Goal: Task Accomplishment & Management: Complete application form

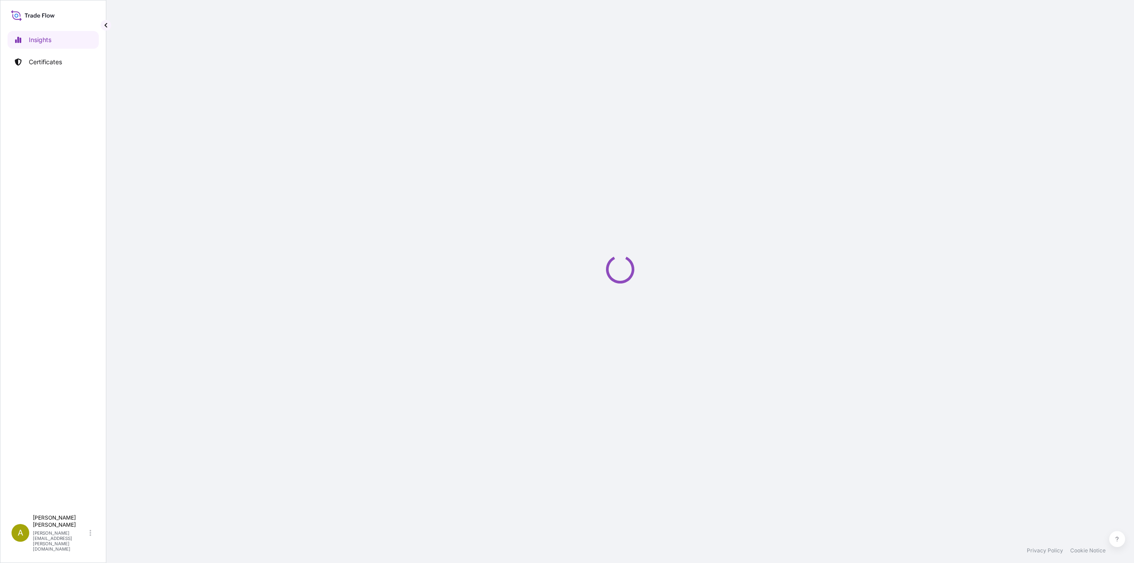
select select "2025"
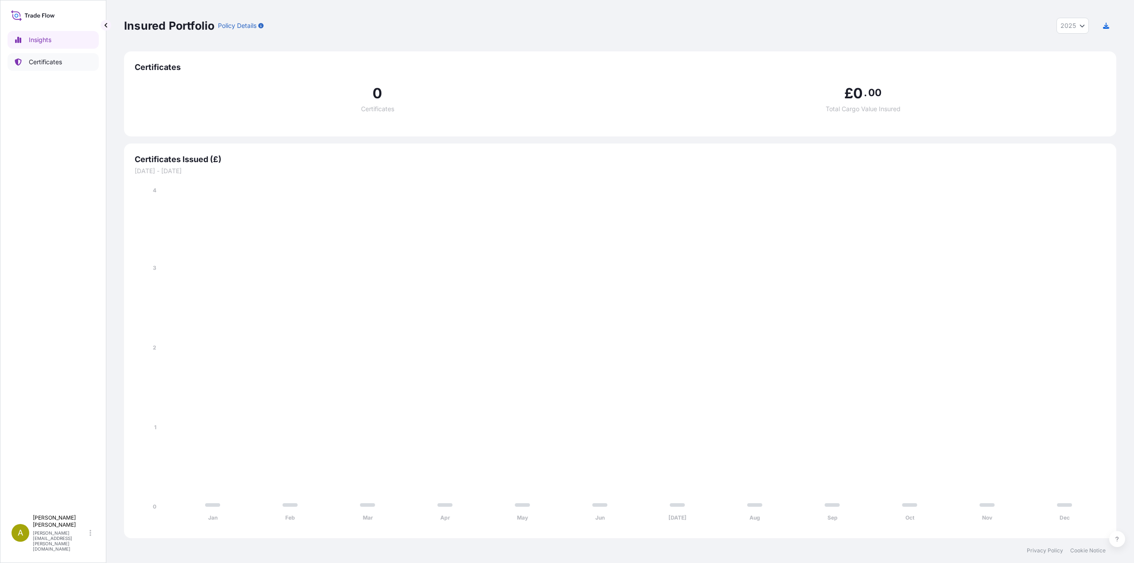
click at [48, 64] on p "Certificates" at bounding box center [45, 62] width 33 height 9
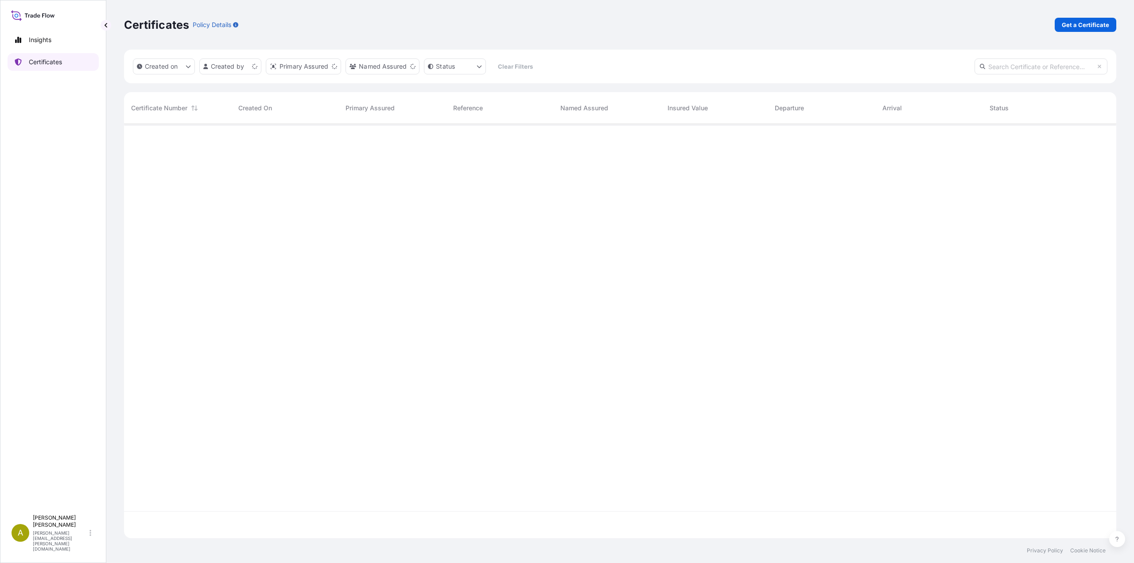
scroll to position [412, 985]
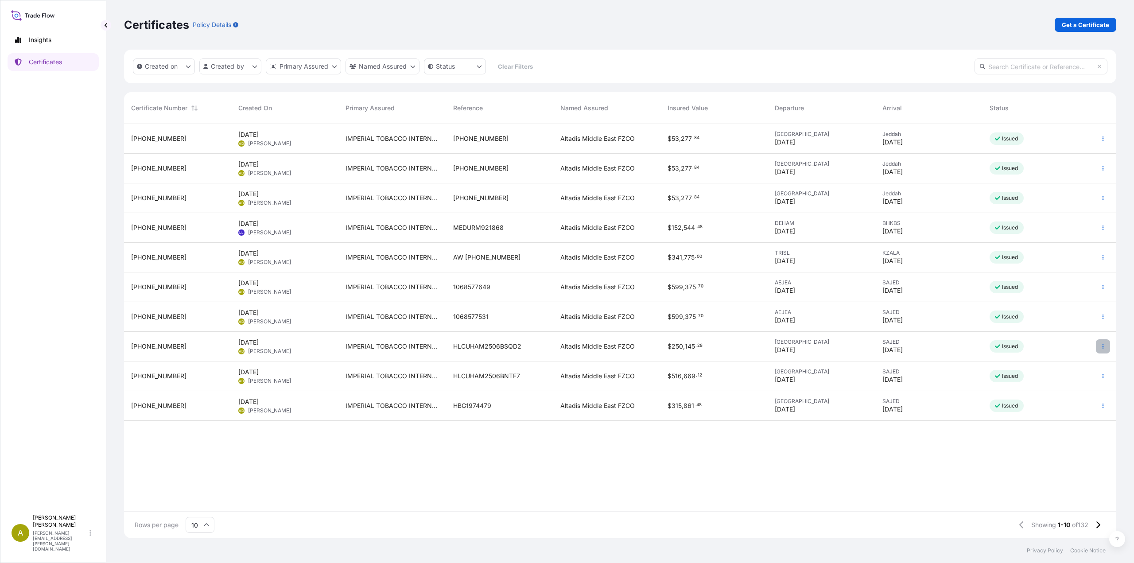
click at [1100, 347] on icon "button" at bounding box center [1102, 346] width 5 height 5
click at [1075, 345] on p "Duplicate certificate" at bounding box center [1059, 348] width 58 height 9
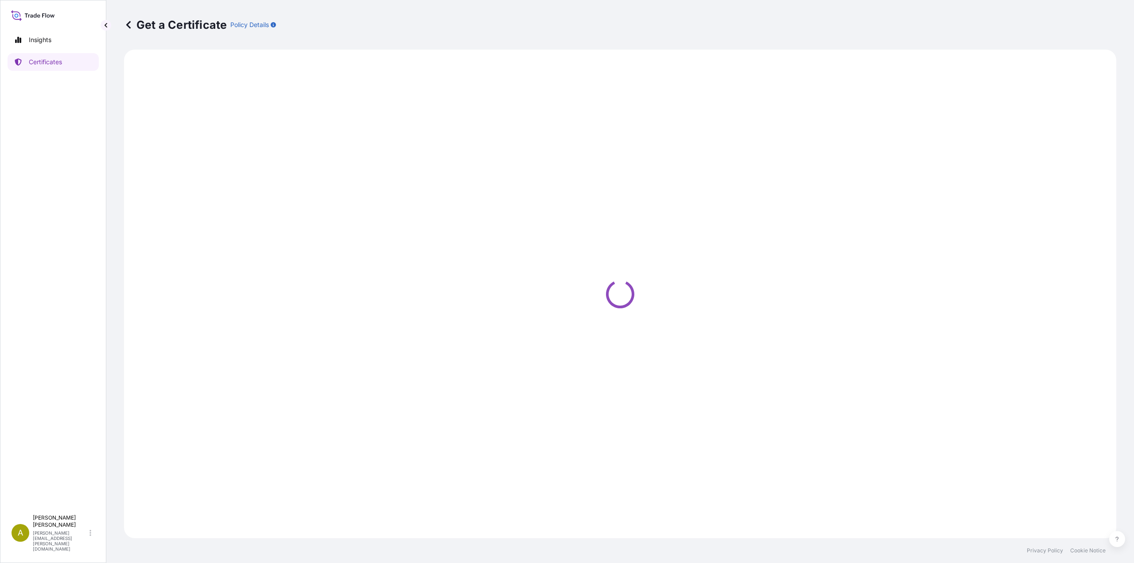
select select "Sea"
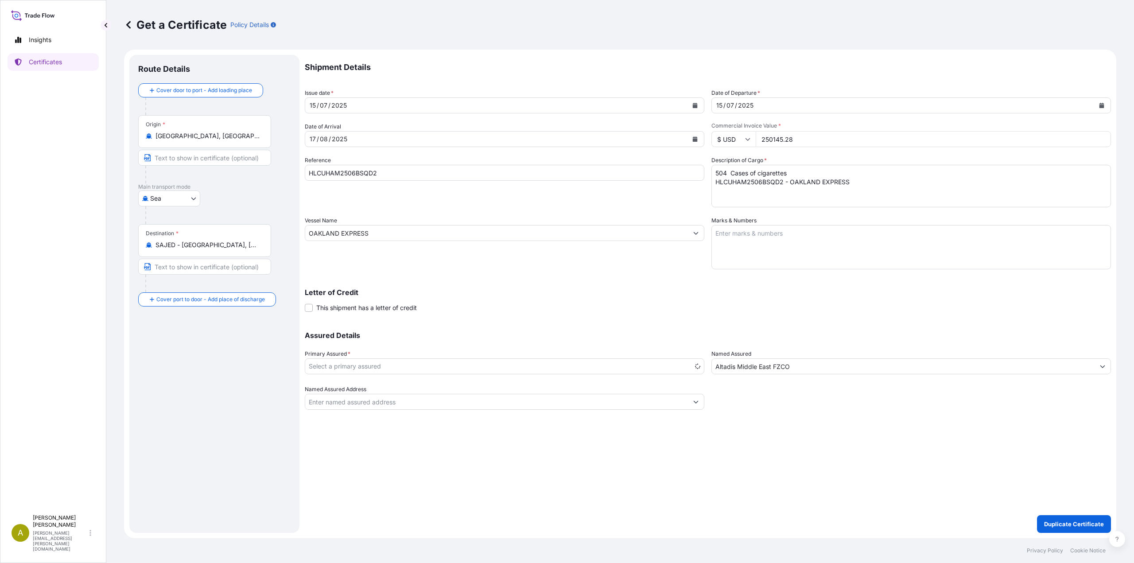
select select "31694"
click at [697, 143] on button "Calendar" at bounding box center [695, 139] width 14 height 14
click at [420, 246] on div "24" at bounding box center [421, 248] width 16 height 16
click at [697, 107] on icon "Calendar" at bounding box center [695, 105] width 5 height 5
click at [403, 229] on div "2" at bounding box center [404, 231] width 16 height 16
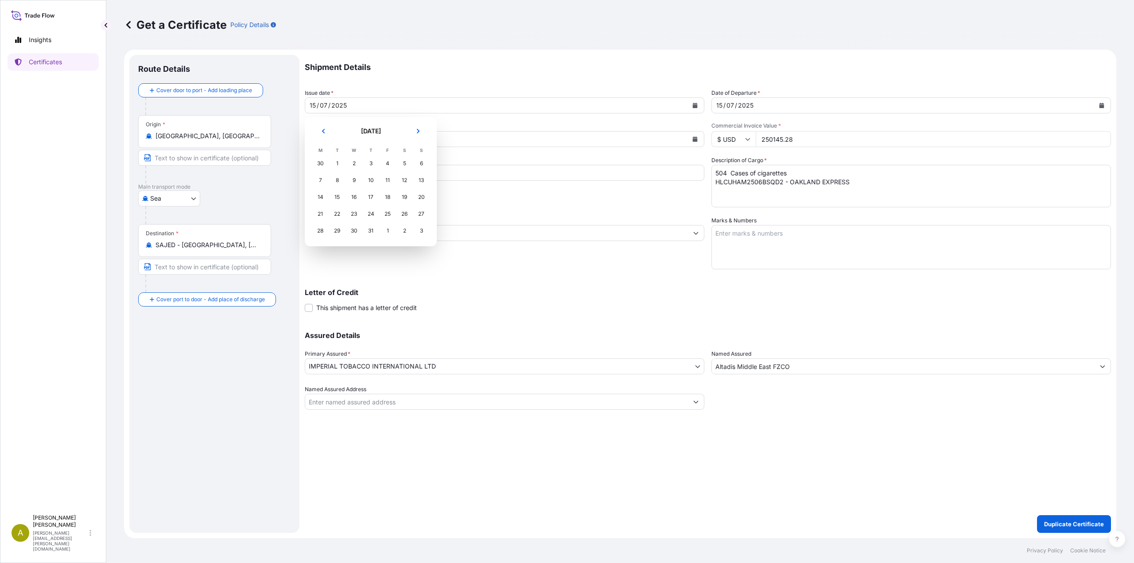
click at [404, 229] on div "2" at bounding box center [404, 231] width 16 height 16
click at [417, 133] on icon "Next" at bounding box center [418, 131] width 3 height 4
click at [404, 165] on div "2" at bounding box center [404, 163] width 16 height 16
click at [1103, 106] on icon "Calendar" at bounding box center [1101, 105] width 5 height 5
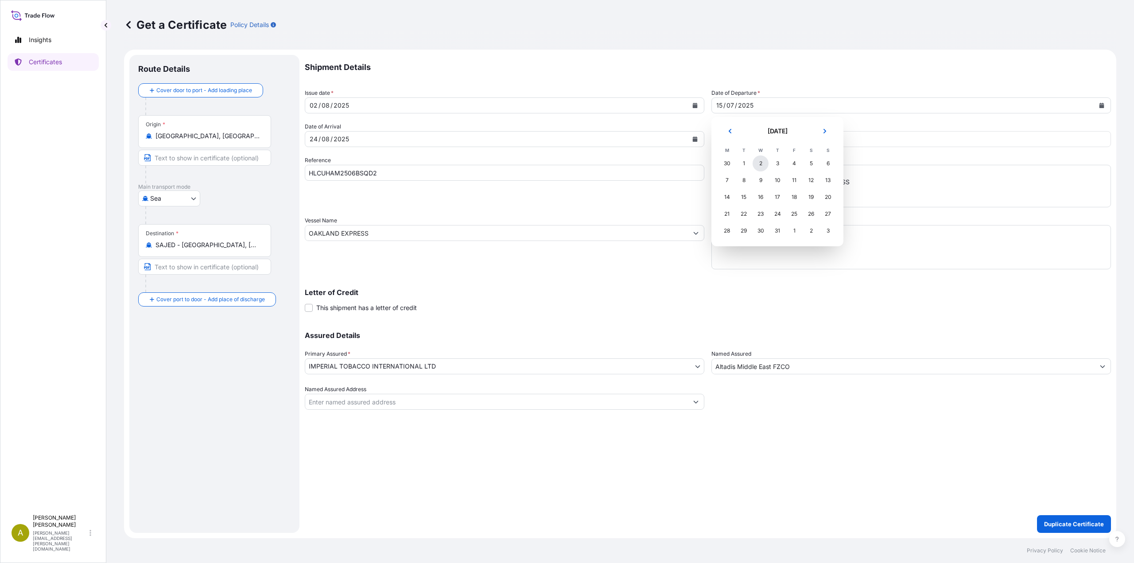
click at [762, 166] on div "2" at bounding box center [760, 163] width 16 height 16
click at [1104, 109] on button "Calendar" at bounding box center [1101, 105] width 14 height 14
click at [813, 164] on div "2" at bounding box center [811, 163] width 16 height 16
drag, startPoint x: 784, startPoint y: 142, endPoint x: 724, endPoint y: 140, distance: 59.8
click at [724, 140] on div "$ USD 250145.28" at bounding box center [910, 139] width 399 height 16
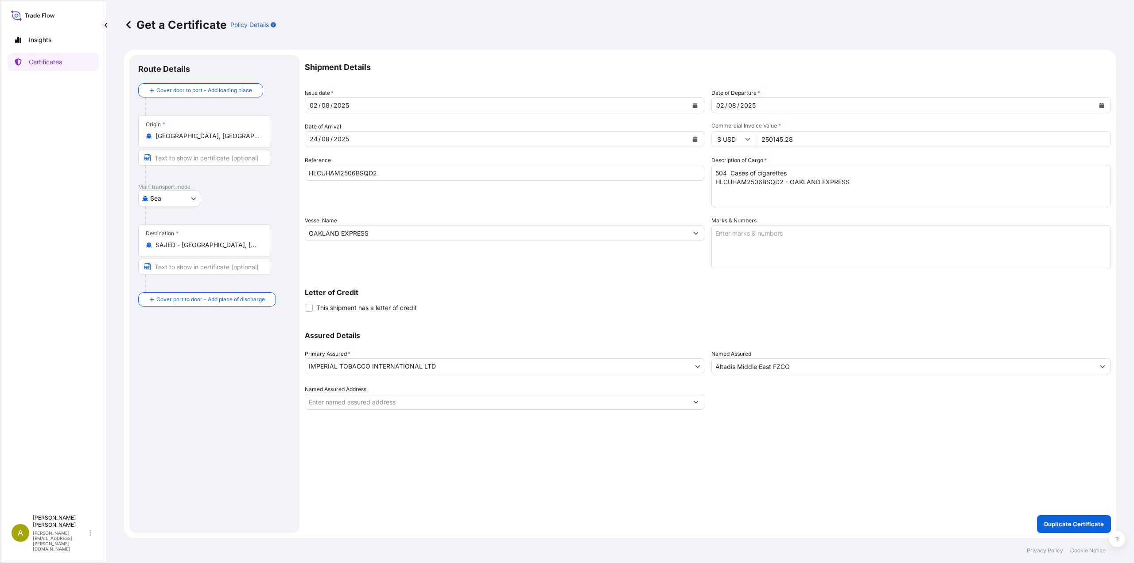
paste input "335351.94"
type input "335351.94"
drag, startPoint x: 392, startPoint y: 174, endPoint x: 259, endPoint y: 166, distance: 134.0
click at [233, 170] on form "Route Details Cover door to port - Add loading place Place of loading Road / [G…" at bounding box center [620, 294] width 992 height 488
paste input "KWC5"
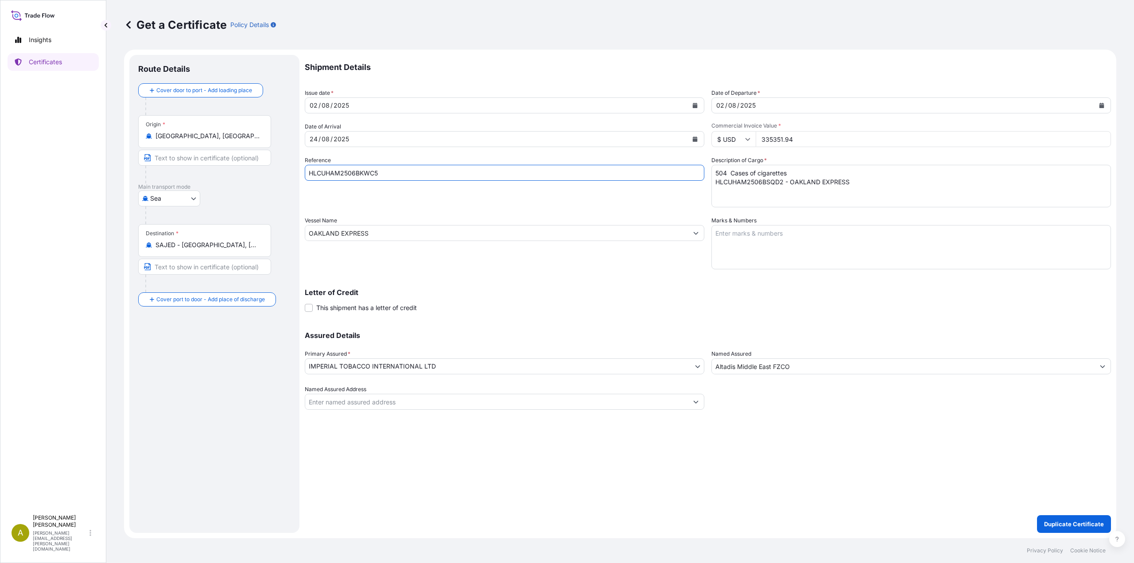
type input "HLCUHAM2506BKWC5"
drag, startPoint x: 857, startPoint y: 190, endPoint x: 639, endPoint y: 157, distance: 220.4
click at [639, 157] on div "Shipment Details Issue date * [DATE] Date of Departure * [DATE] Date of Arrival…" at bounding box center [708, 232] width 806 height 355
paste textarea "997 Cases of cigarettes HLCUHAM2506BKWC5 - MAERSK SAVANNAH"
type textarea "997 Cases of cigarettes HLCUHAM2506BKWC5 - MAERSK SAVANNAH"
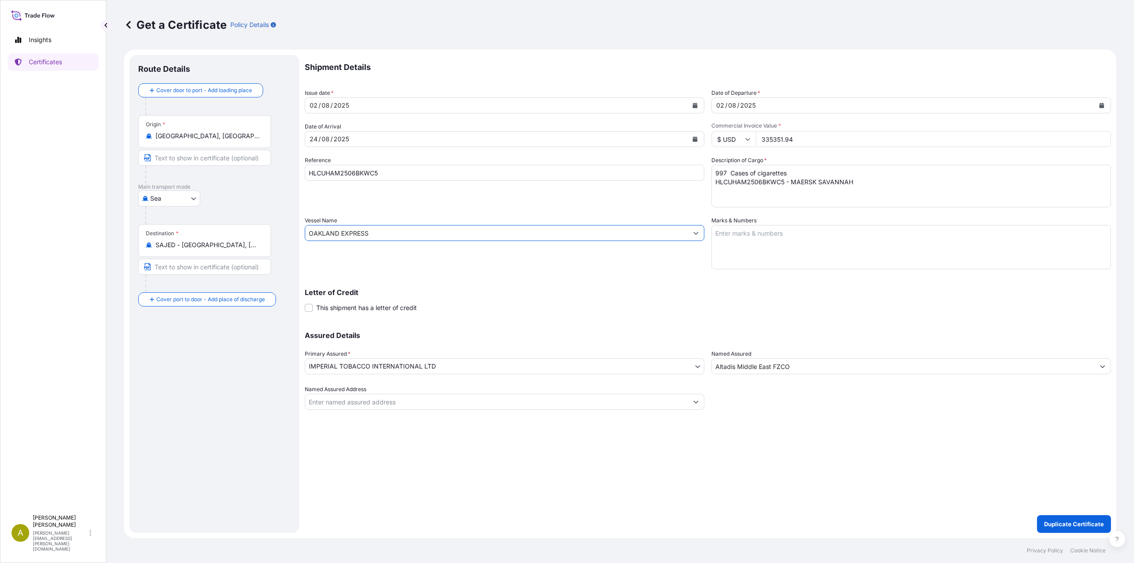
drag, startPoint x: 376, startPoint y: 233, endPoint x: 267, endPoint y: 229, distance: 108.6
click at [267, 229] on form "Route Details Cover door to port - Add loading place Place of loading Road / [G…" at bounding box center [620, 294] width 992 height 488
paste input "MAERSK SAVANNAH"
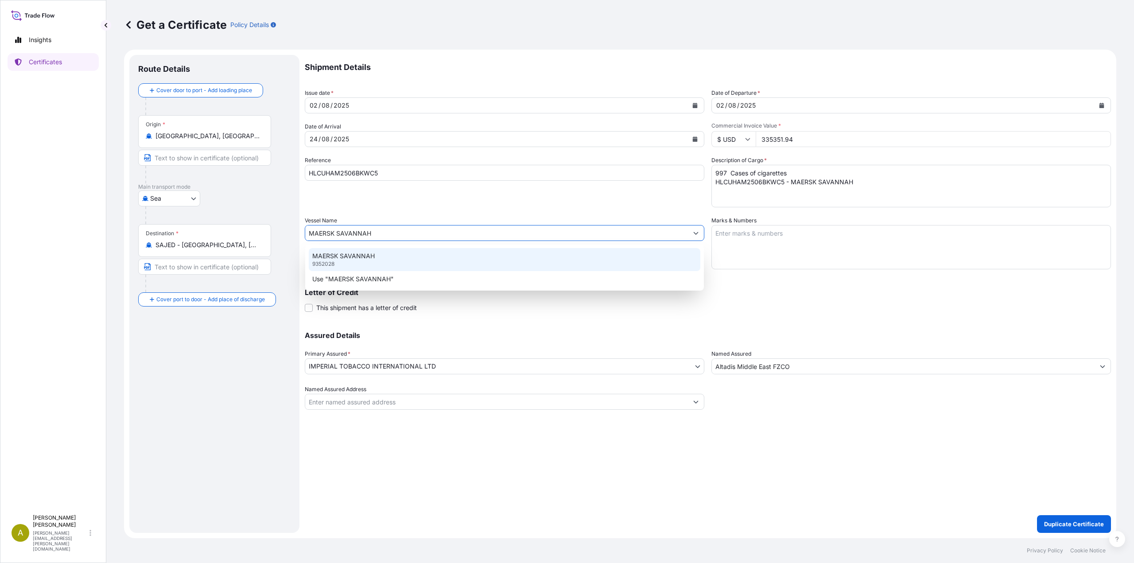
click at [357, 266] on div "MAERSK SAVANNAH 9352028" at bounding box center [504, 259] width 391 height 23
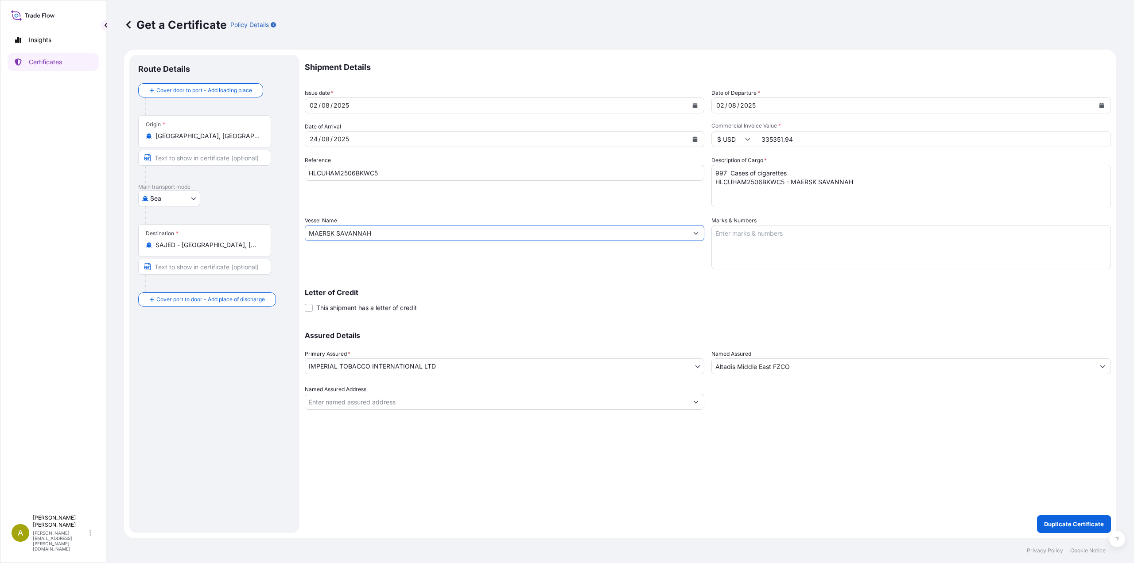
type input "MAERSK SAVANNAH"
click at [1058, 526] on p "Duplicate Certificate" at bounding box center [1074, 523] width 60 height 9
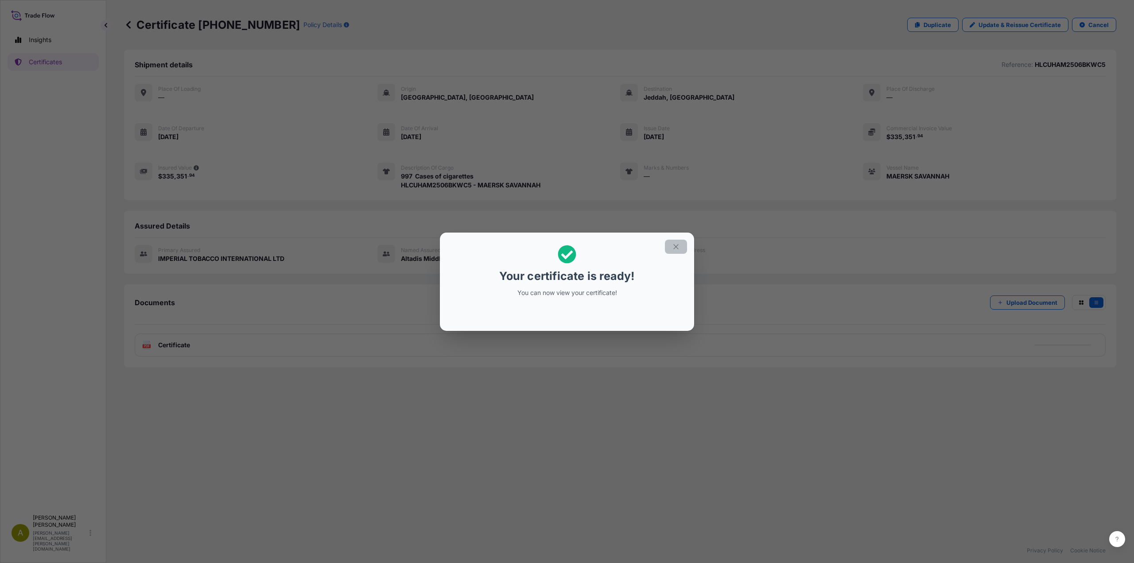
click at [673, 244] on icon "button" at bounding box center [676, 247] width 8 height 8
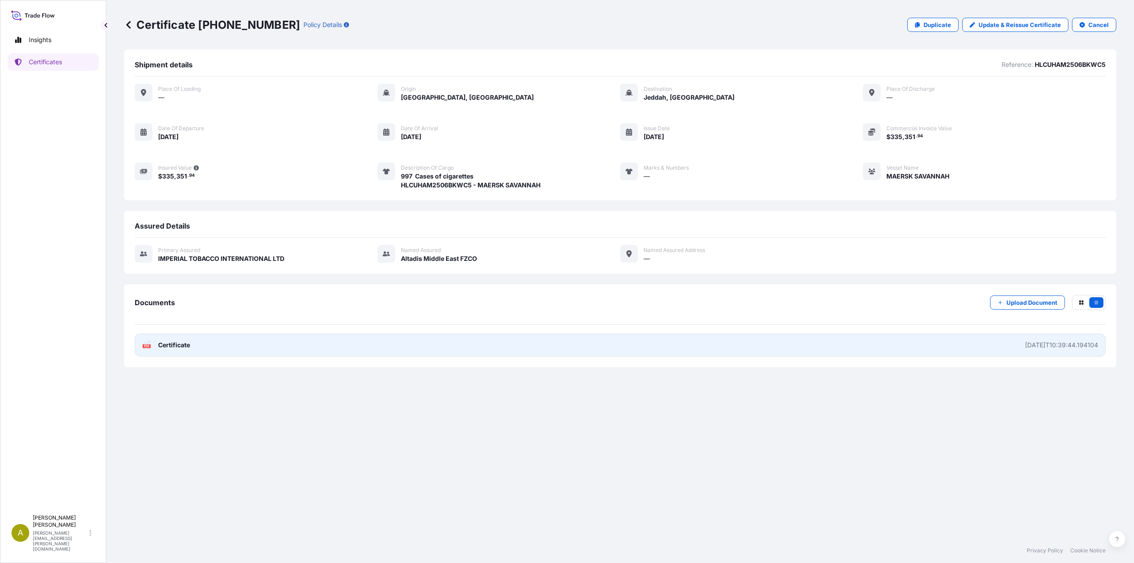
click at [869, 350] on link "PDF Certificate [DATE]T10:39:44.194104" at bounding box center [620, 344] width 971 height 23
